Goal: Task Accomplishment & Management: Use online tool/utility

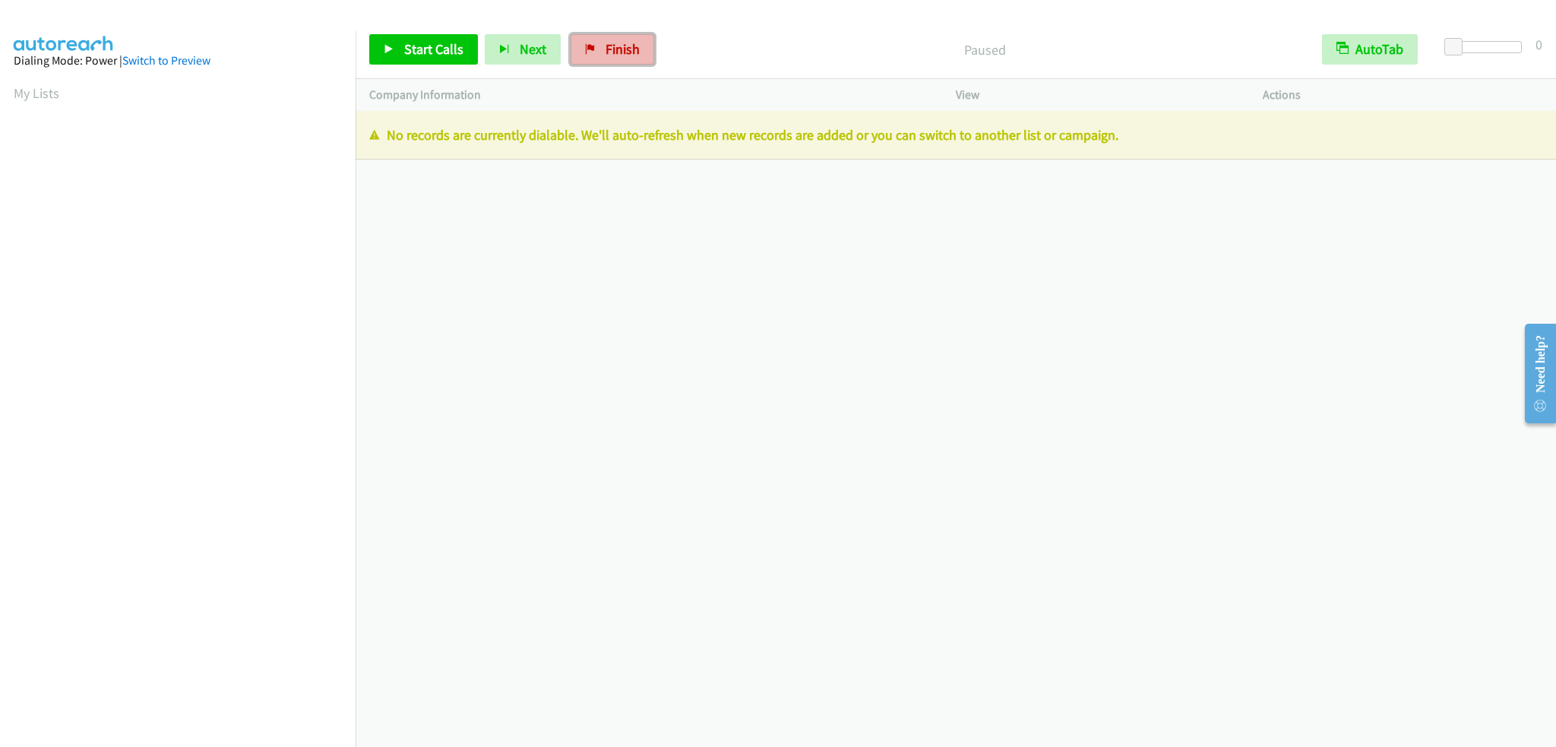
click at [606, 51] on span "Finish" at bounding box center [623, 48] width 34 height 17
click at [633, 48] on span "Finish" at bounding box center [623, 48] width 34 height 17
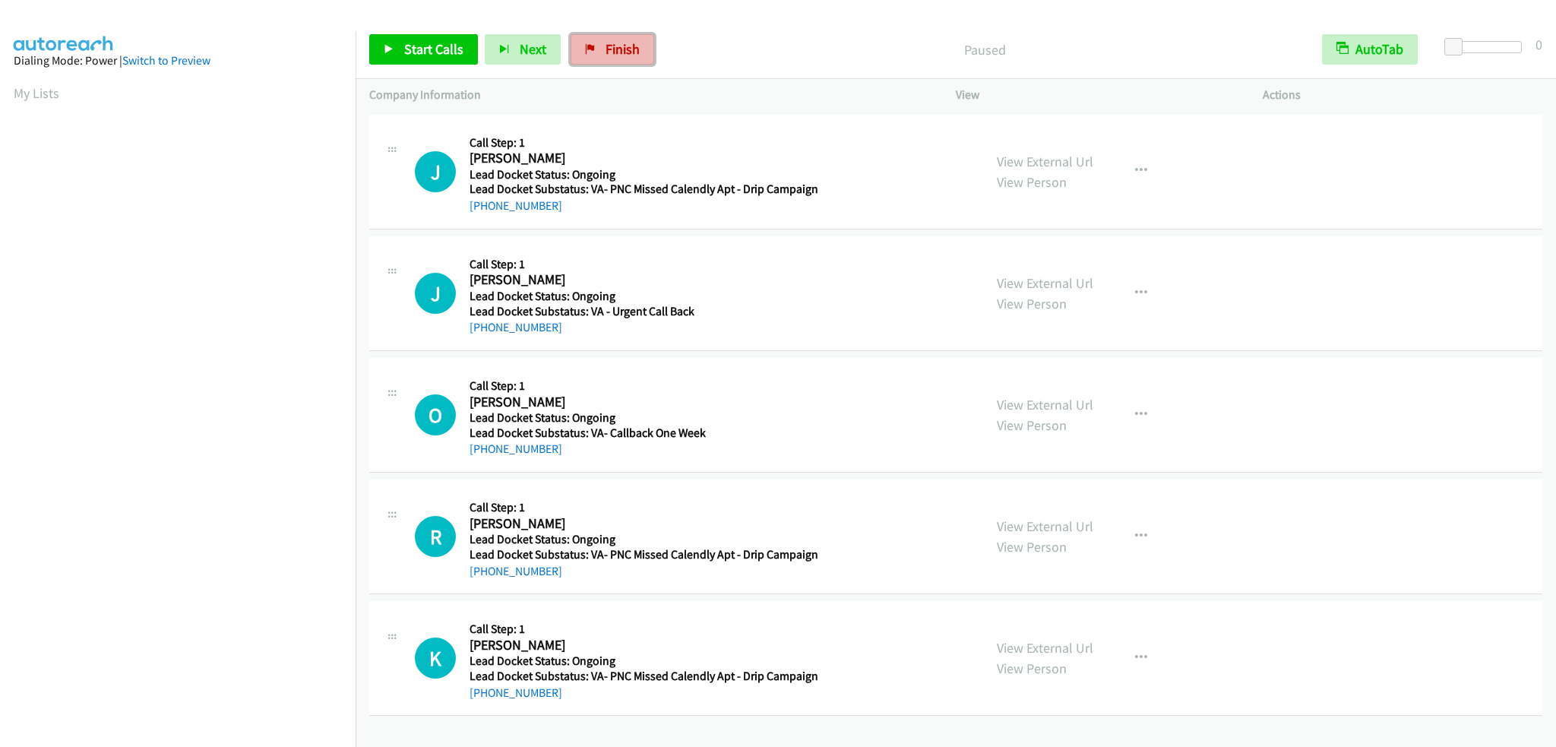
click at [612, 59] on link "Finish" at bounding box center [613, 49] width 84 height 30
